Goal: Task Accomplishment & Management: Manage account settings

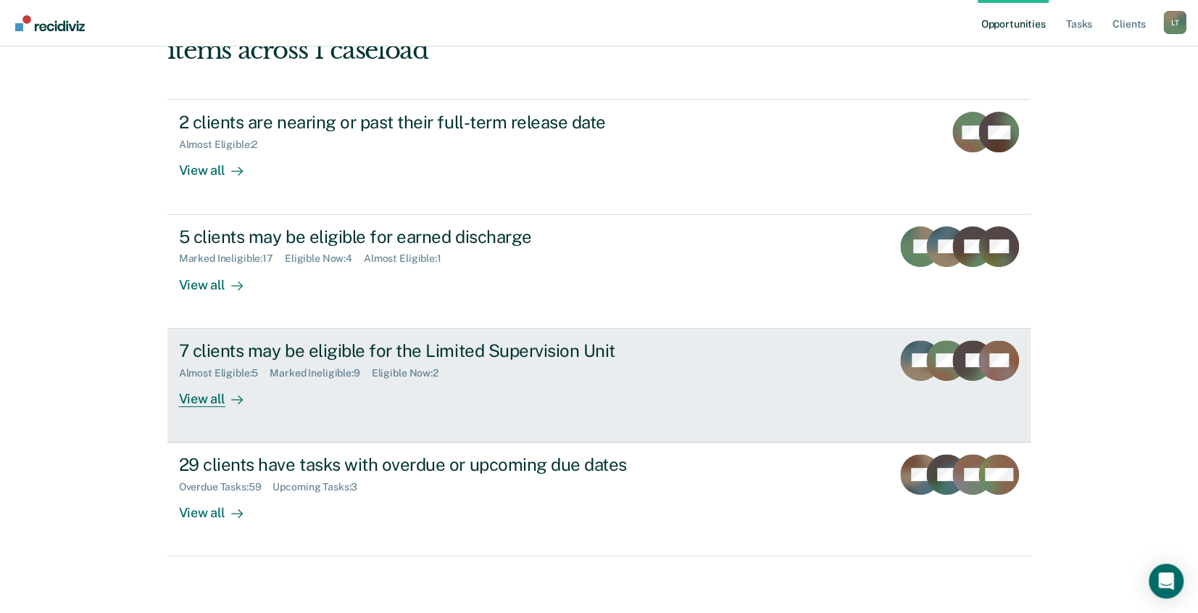
scroll to position [136, 0]
click at [194, 398] on div "View all" at bounding box center [219, 392] width 81 height 28
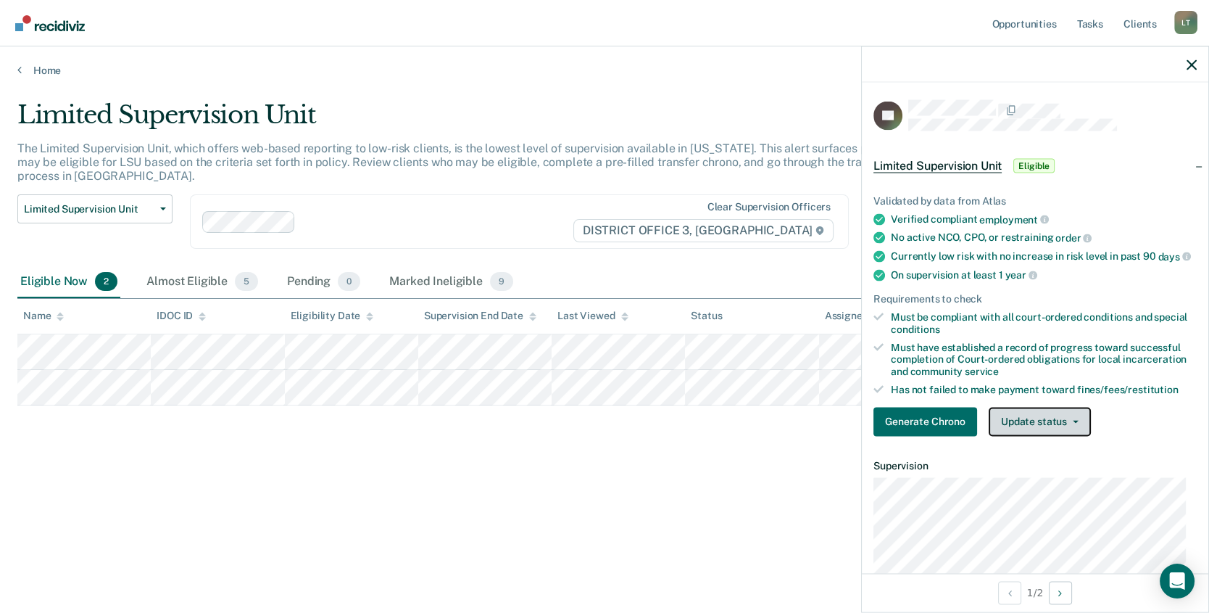
click at [1040, 430] on button "Update status" at bounding box center [1040, 421] width 102 height 29
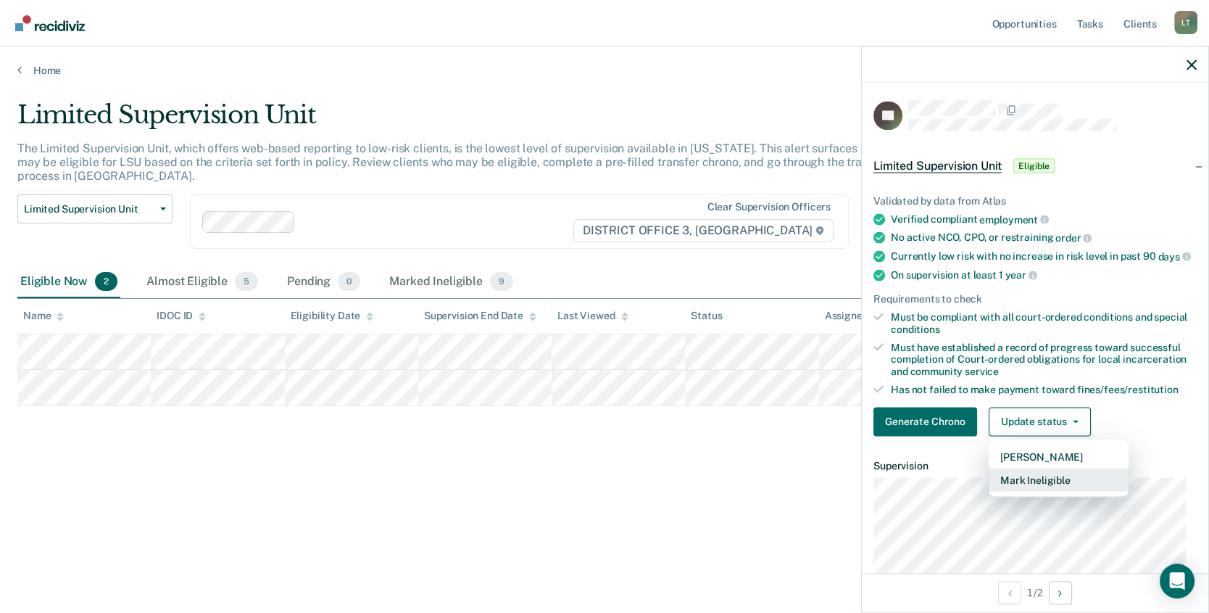
click at [1029, 491] on button "Mark Ineligible" at bounding box center [1059, 479] width 140 height 23
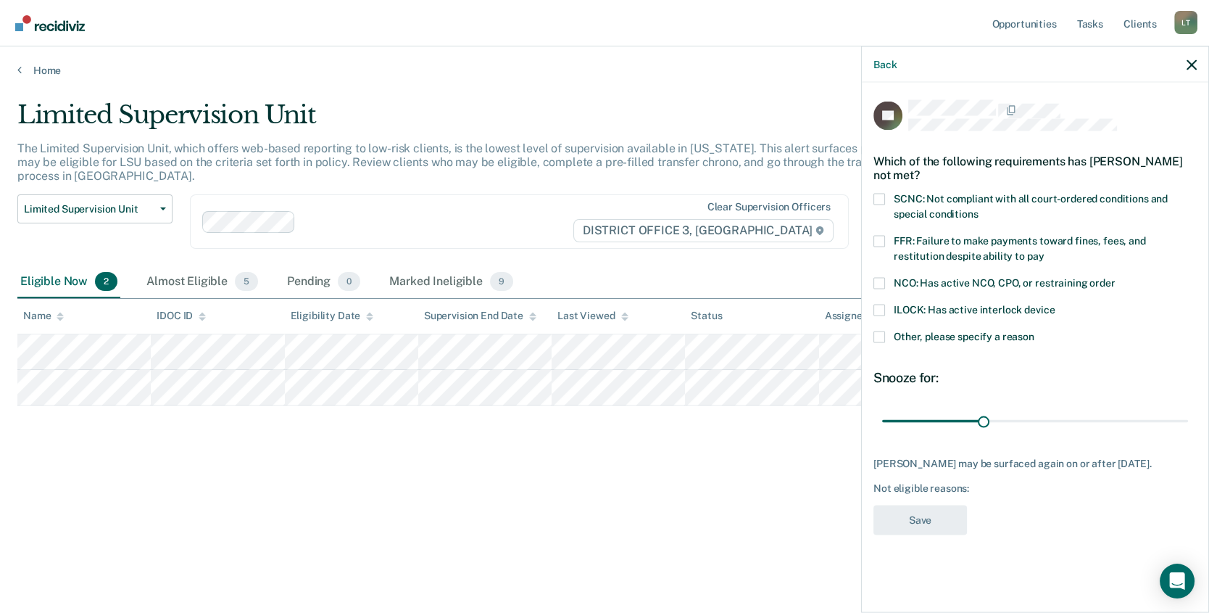
click at [876, 333] on span at bounding box center [880, 337] width 12 height 12
click at [1035, 331] on input "Other, please specify a reason" at bounding box center [1035, 331] width 0 height 0
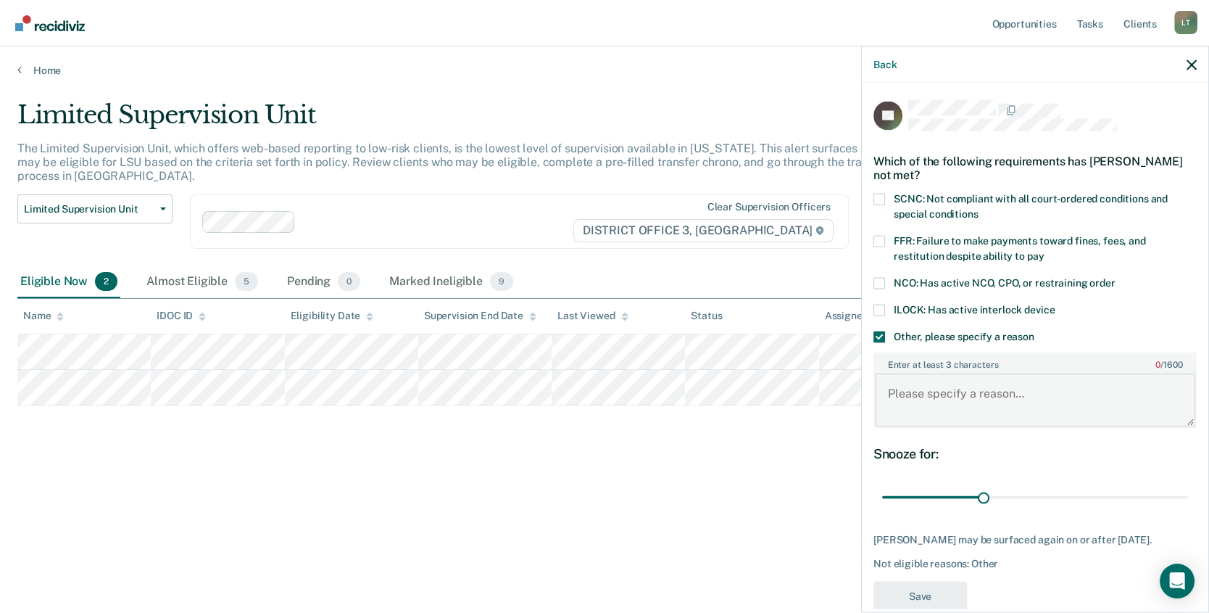
click at [911, 387] on textarea "Enter at least 3 characters 0 / 1600" at bounding box center [1035, 400] width 320 height 54
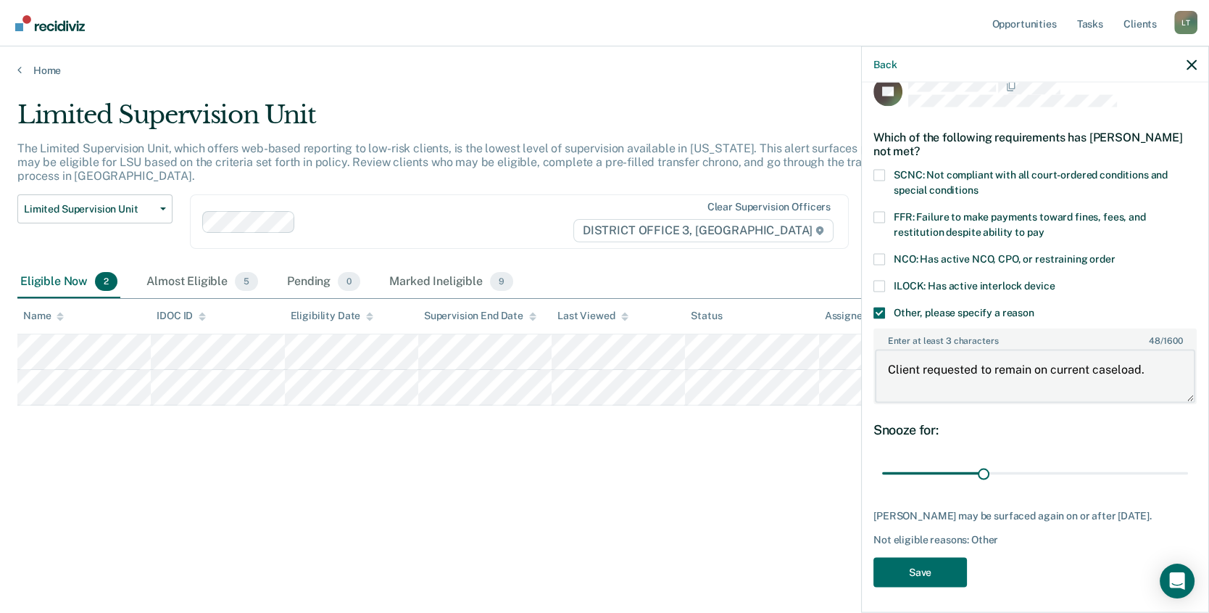
scroll to position [37, 0]
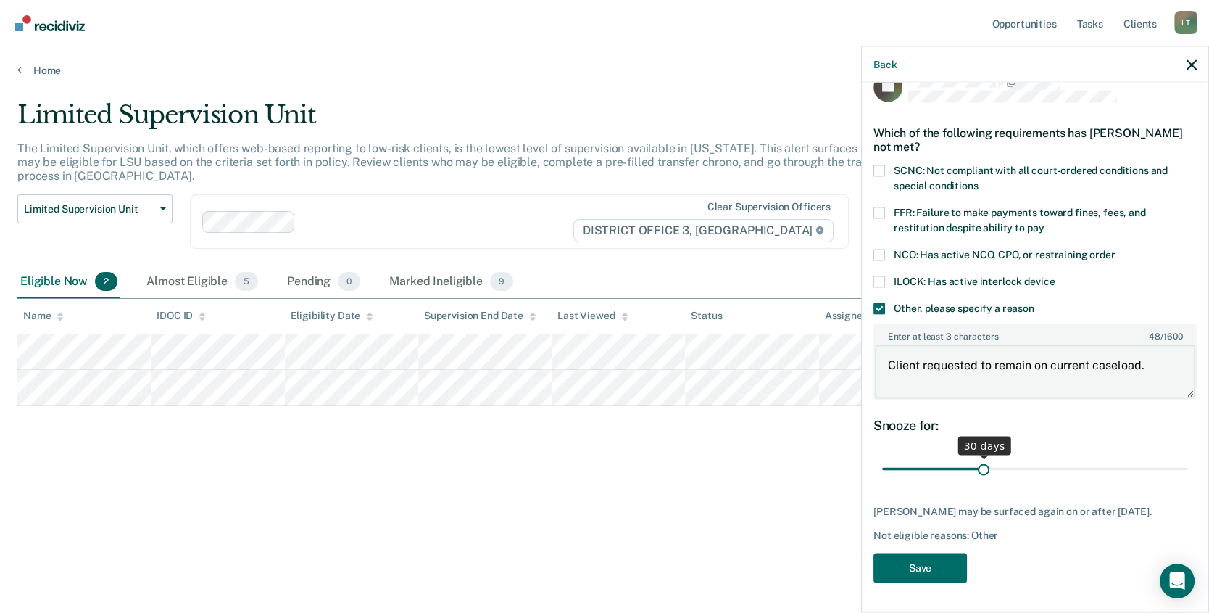
type textarea "Client requested to remain on current caseload."
drag, startPoint x: 978, startPoint y: 455, endPoint x: 1235, endPoint y: 461, distance: 256.7
type input "90"
click at [1188, 461] on input "range" at bounding box center [1035, 468] width 306 height 25
click at [917, 565] on button "Save" at bounding box center [921, 568] width 94 height 30
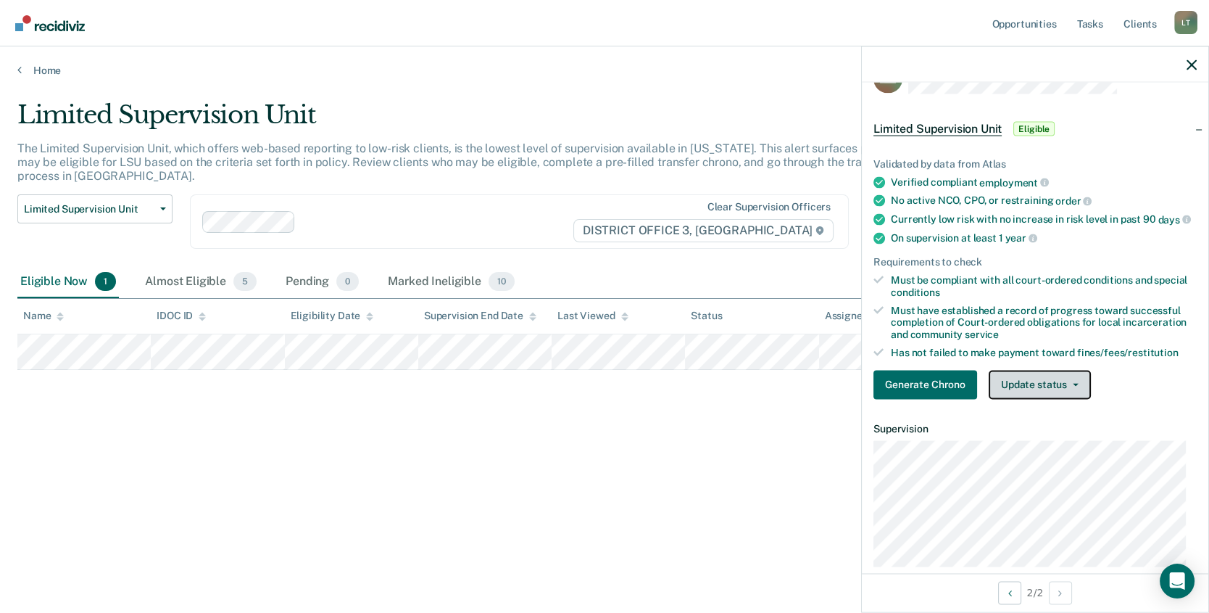
click at [1037, 393] on button "Update status" at bounding box center [1040, 384] width 102 height 29
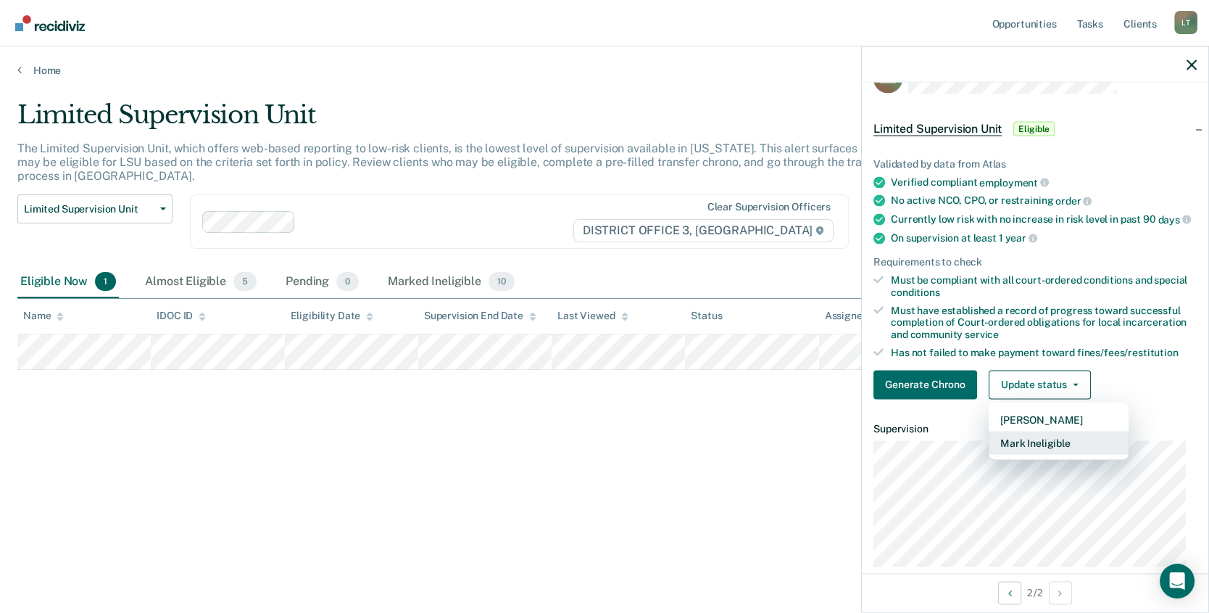
click at [1037, 452] on button "Mark Ineligible" at bounding box center [1059, 442] width 140 height 23
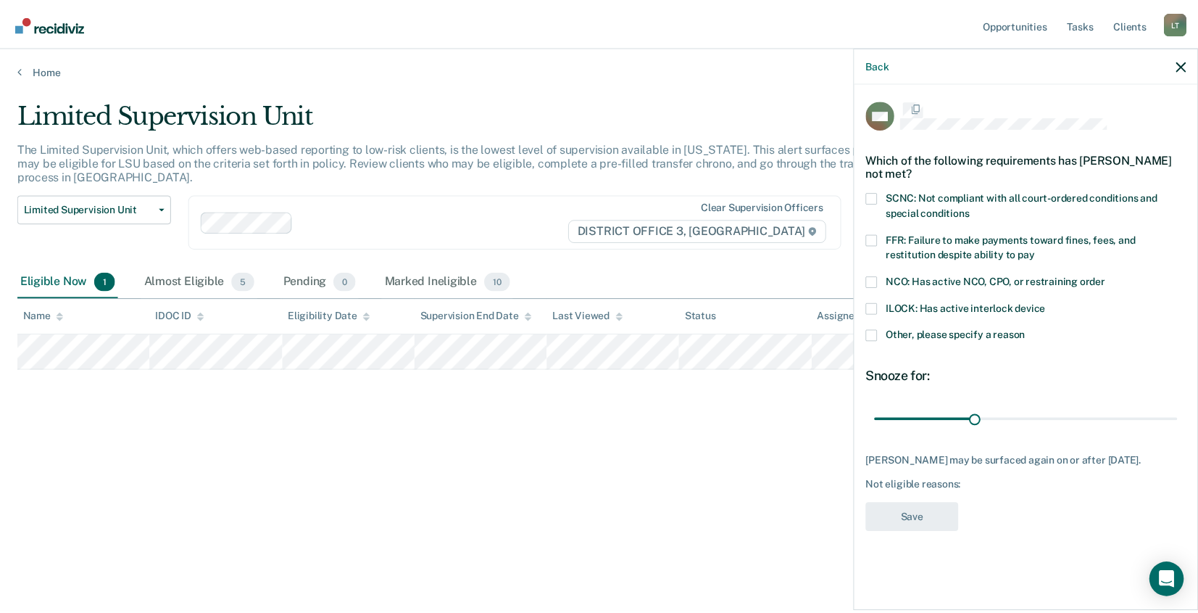
scroll to position [0, 0]
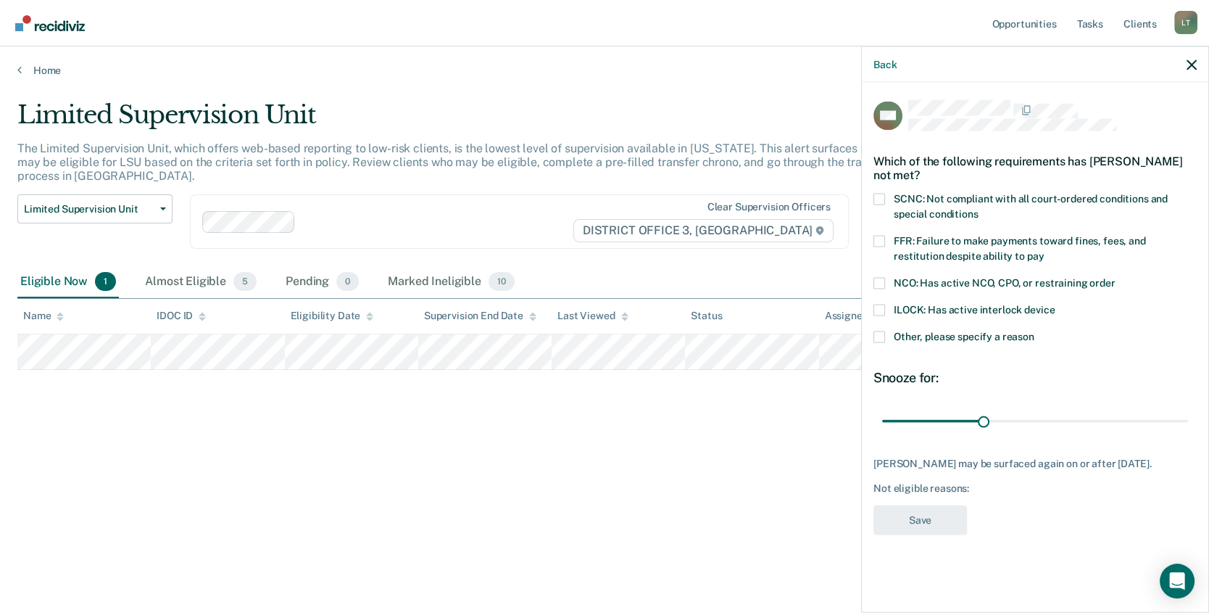
click at [878, 239] on span at bounding box center [880, 242] width 12 height 12
click at [1044, 251] on input "FFR: Failure to make payments toward fines, fees, and restitution despite abili…" at bounding box center [1044, 251] width 0 height 0
drag, startPoint x: 981, startPoint y: 423, endPoint x: 1252, endPoint y: 424, distance: 271.1
type input "90"
click at [1188, 424] on input "range" at bounding box center [1035, 420] width 306 height 25
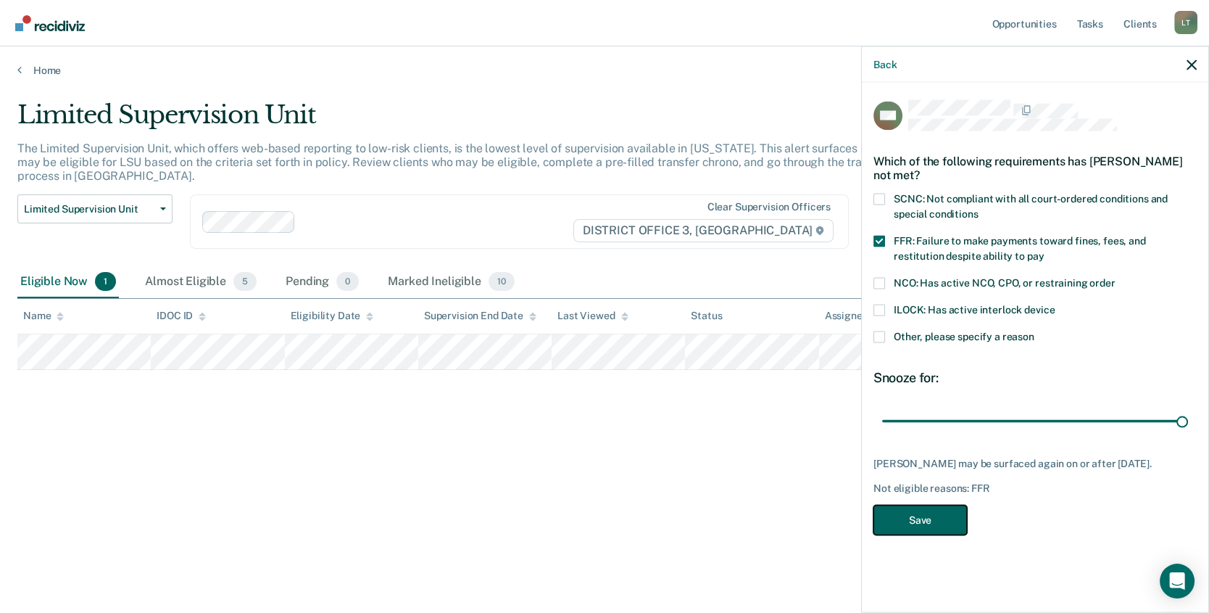
click at [927, 520] on button "Save" at bounding box center [921, 520] width 94 height 30
